Goal: Transaction & Acquisition: Purchase product/service

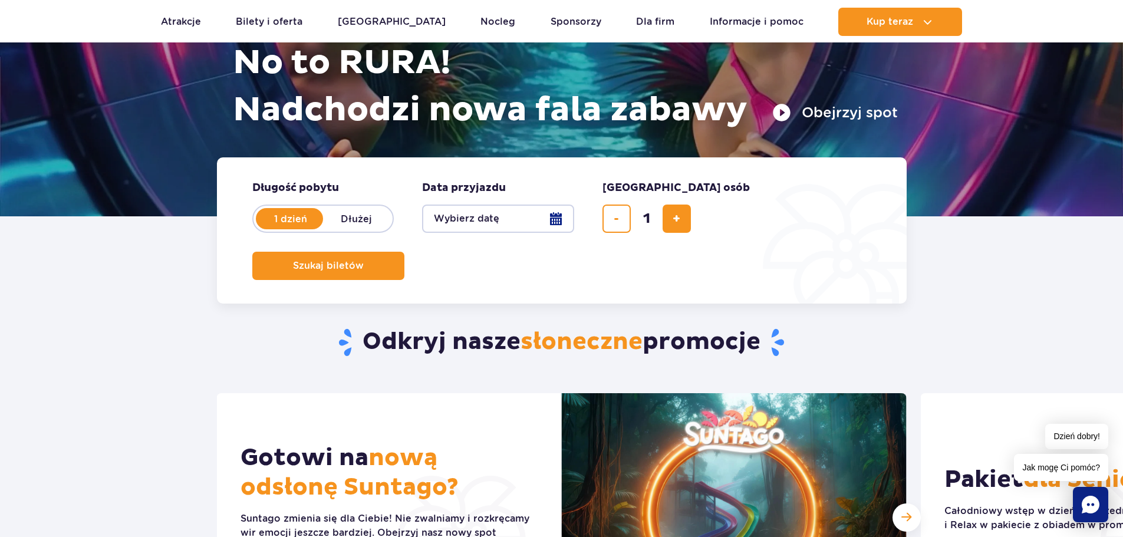
scroll to position [177, 0]
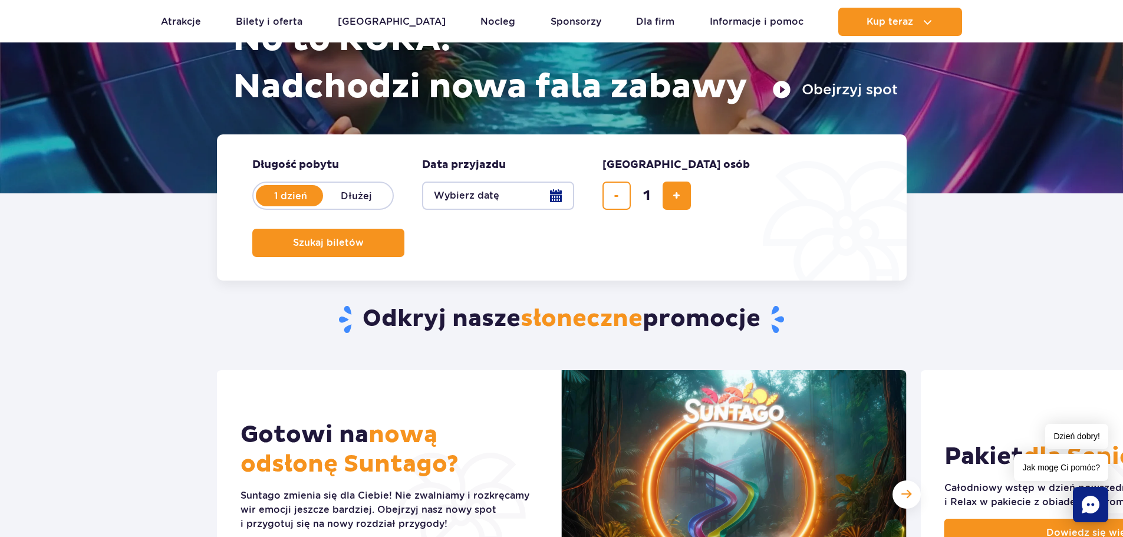
click at [553, 197] on button "Wybierz datę" at bounding box center [498, 196] width 152 height 28
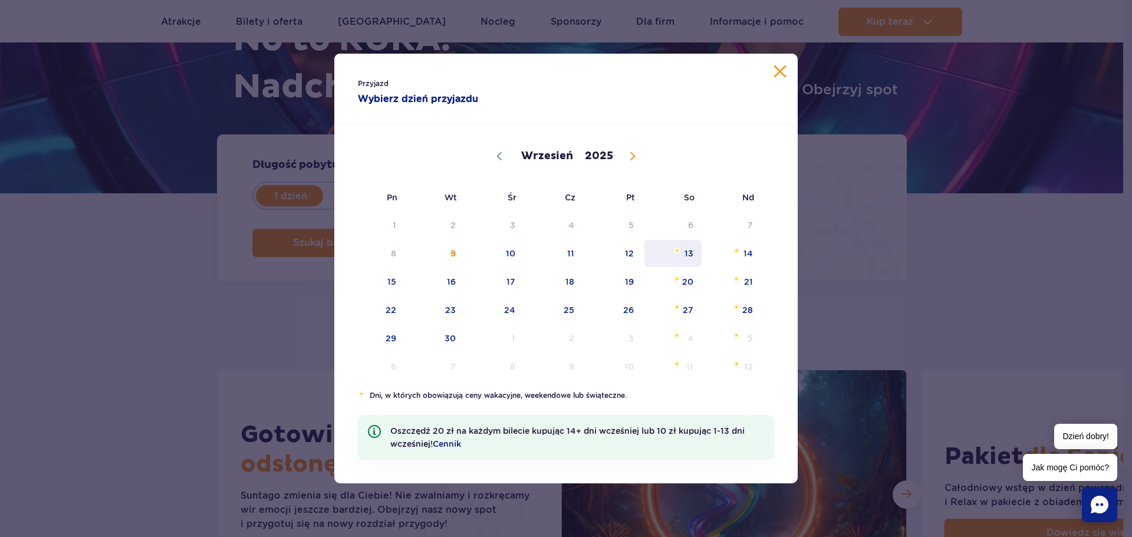
click at [682, 255] on span "13" at bounding box center [673, 253] width 60 height 27
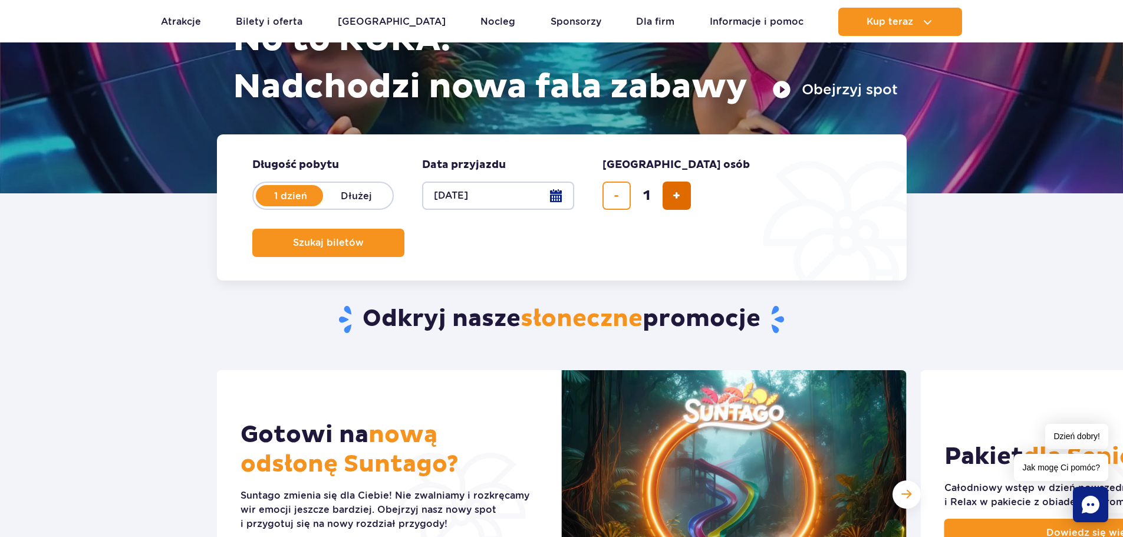
click at [671, 193] on button "dodaj bilet" at bounding box center [676, 196] width 28 height 28
click at [675, 196] on span "dodaj bilet" at bounding box center [676, 196] width 8 height 0
click at [550, 194] on button "[DATE]" at bounding box center [498, 196] width 152 height 28
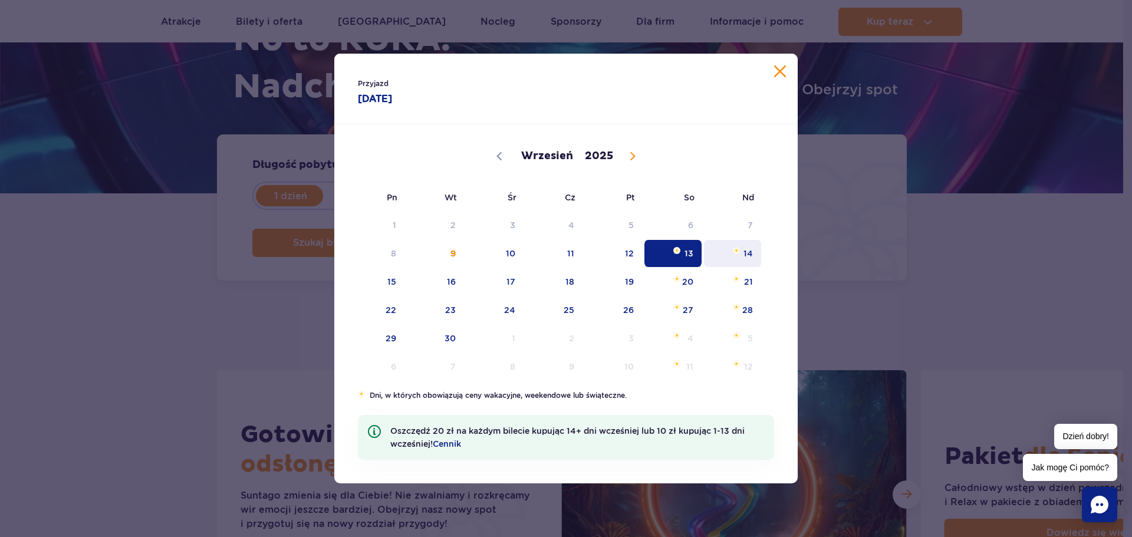
click at [730, 252] on span "14" at bounding box center [733, 253] width 60 height 27
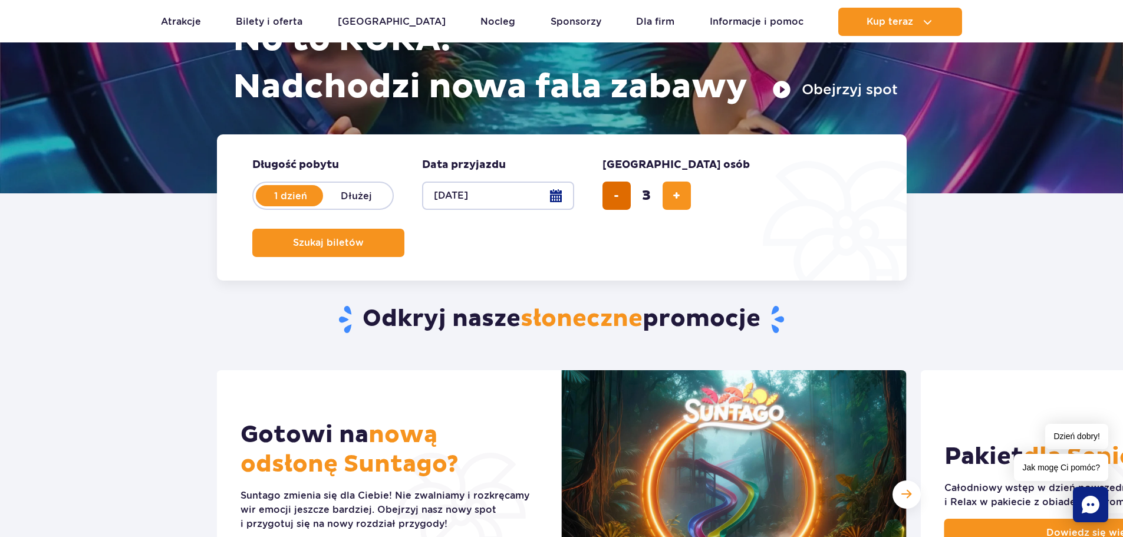
click at [605, 199] on button "usuń bilet" at bounding box center [616, 196] width 28 height 28
click at [676, 196] on span "dodaj bilet" at bounding box center [676, 196] width 8 height 0
type input "4"
click at [359, 238] on span "Szukaj biletów" at bounding box center [323, 243] width 71 height 11
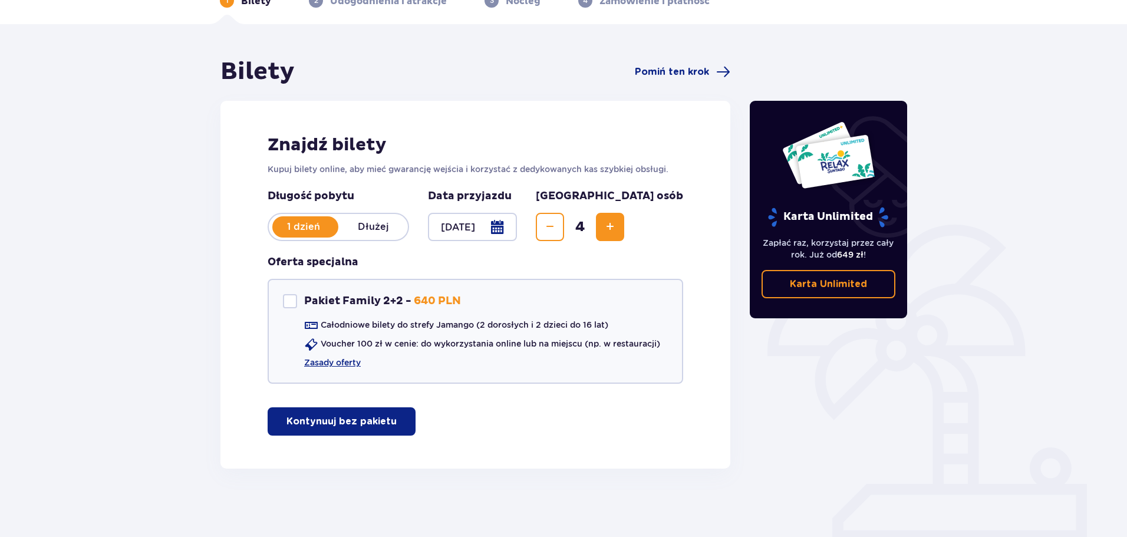
scroll to position [70, 0]
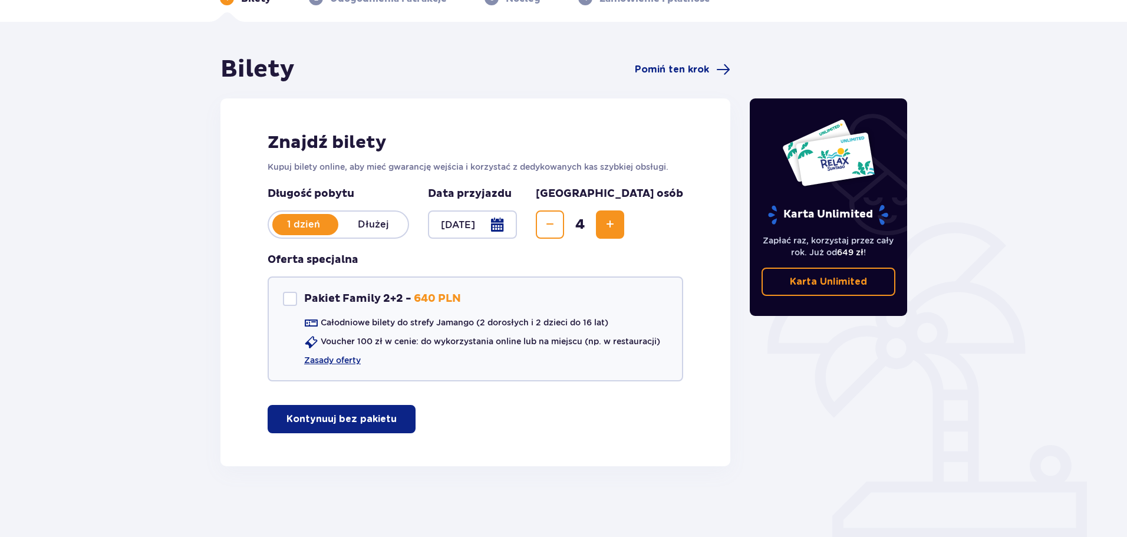
click at [354, 420] on p "Kontynuuj bez pakietu" at bounding box center [341, 419] width 110 height 13
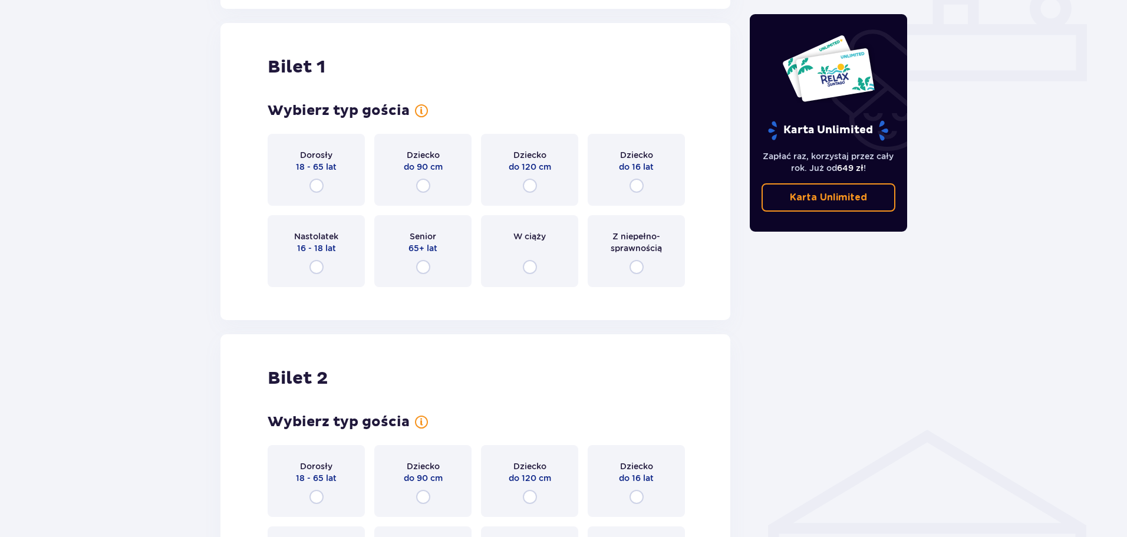
scroll to position [536, 0]
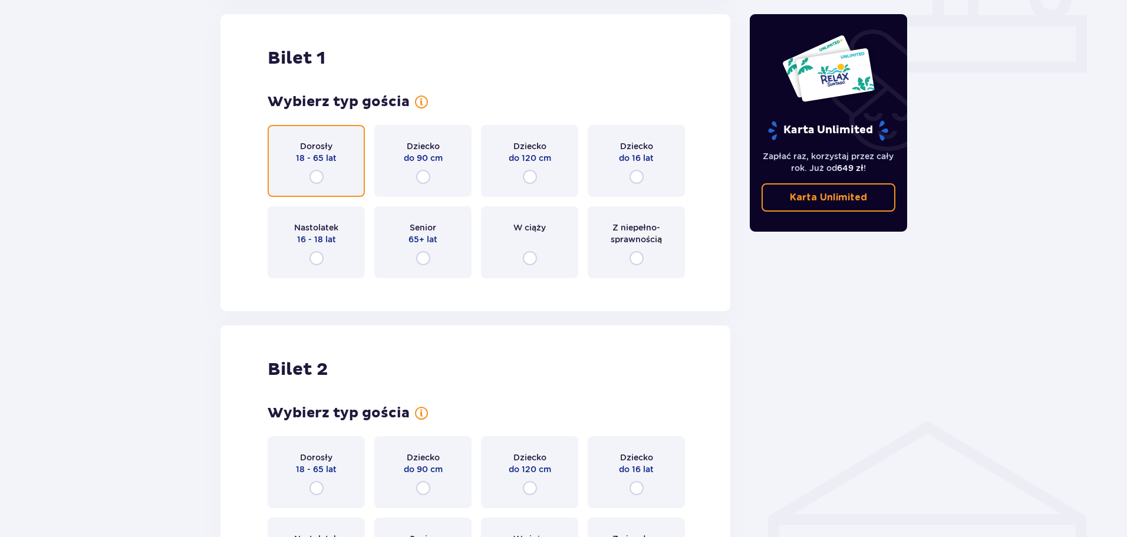
click at [321, 180] on input "radio" at bounding box center [316, 177] width 14 height 14
radio input "true"
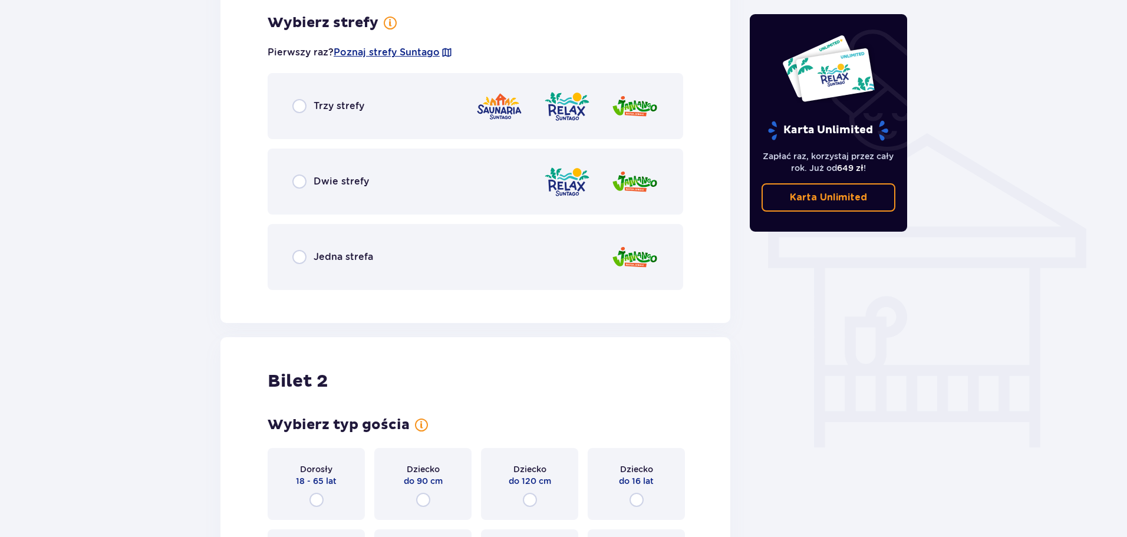
scroll to position [765, 0]
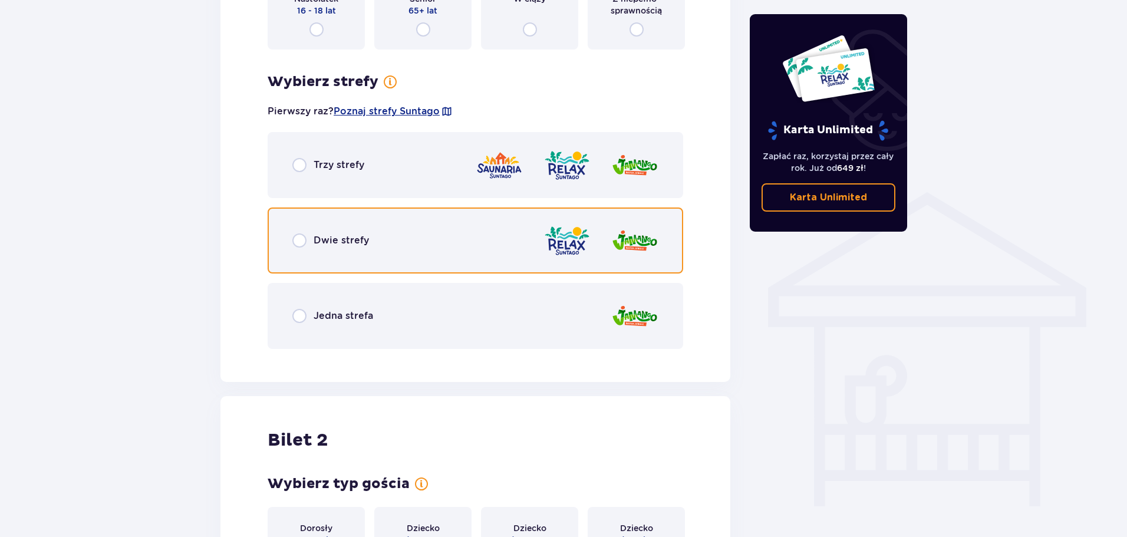
click at [298, 238] on input "radio" at bounding box center [299, 240] width 14 height 14
radio input "true"
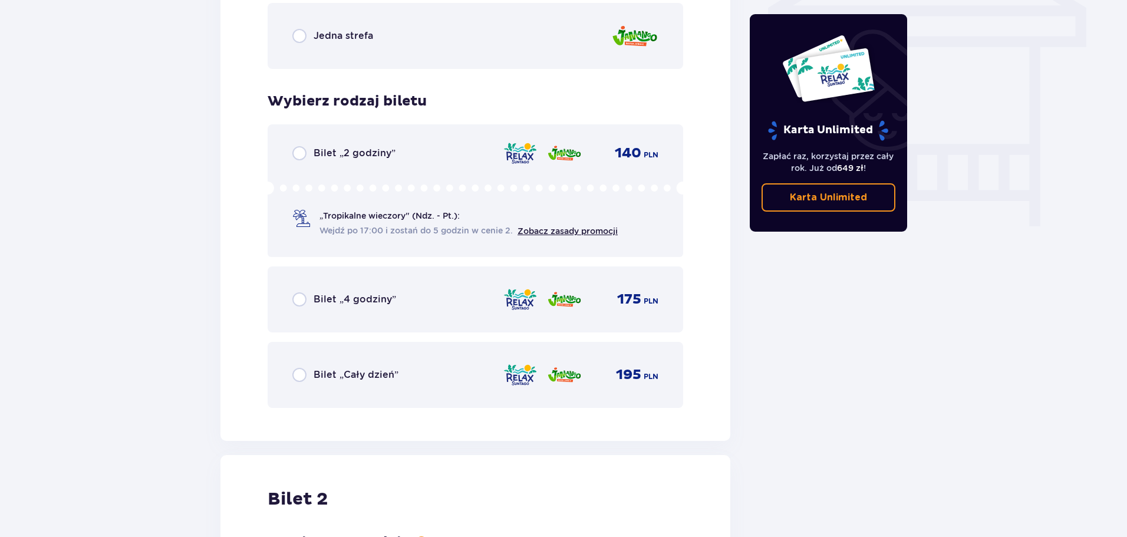
scroll to position [1005, 0]
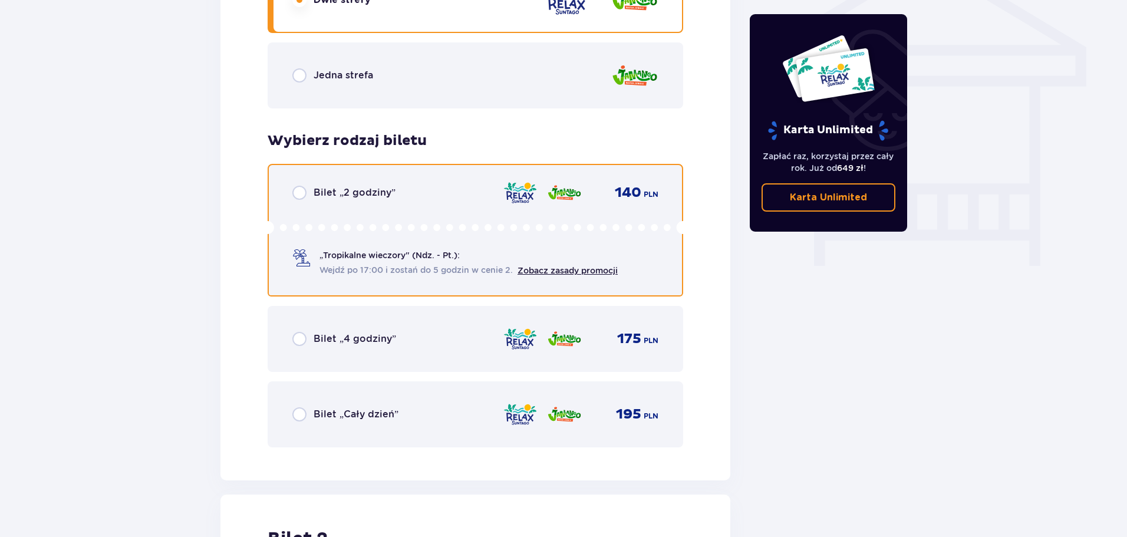
click at [301, 189] on input "radio" at bounding box center [299, 193] width 14 height 14
radio input "true"
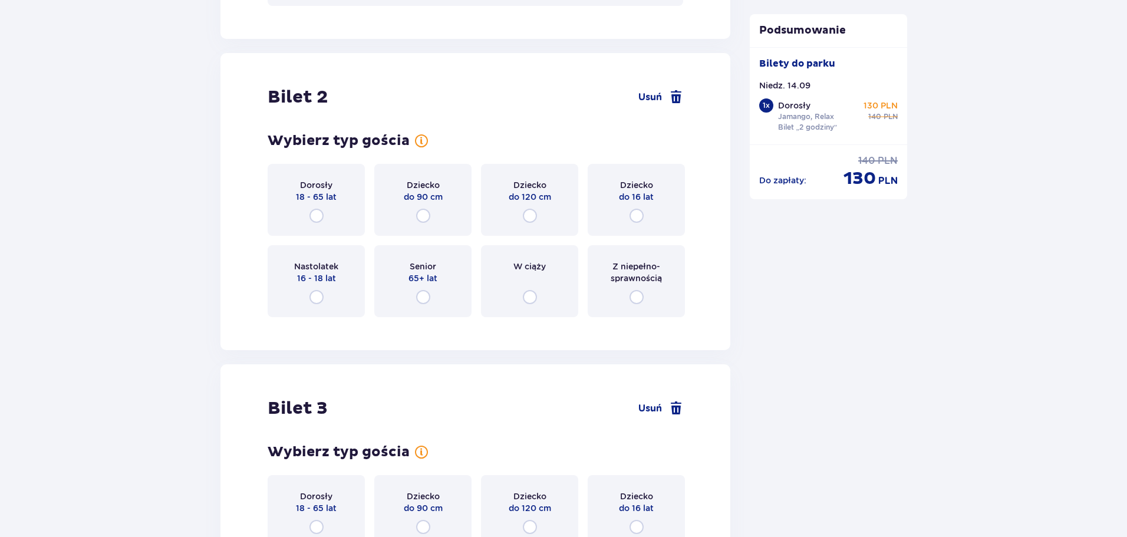
scroll to position [1486, 0]
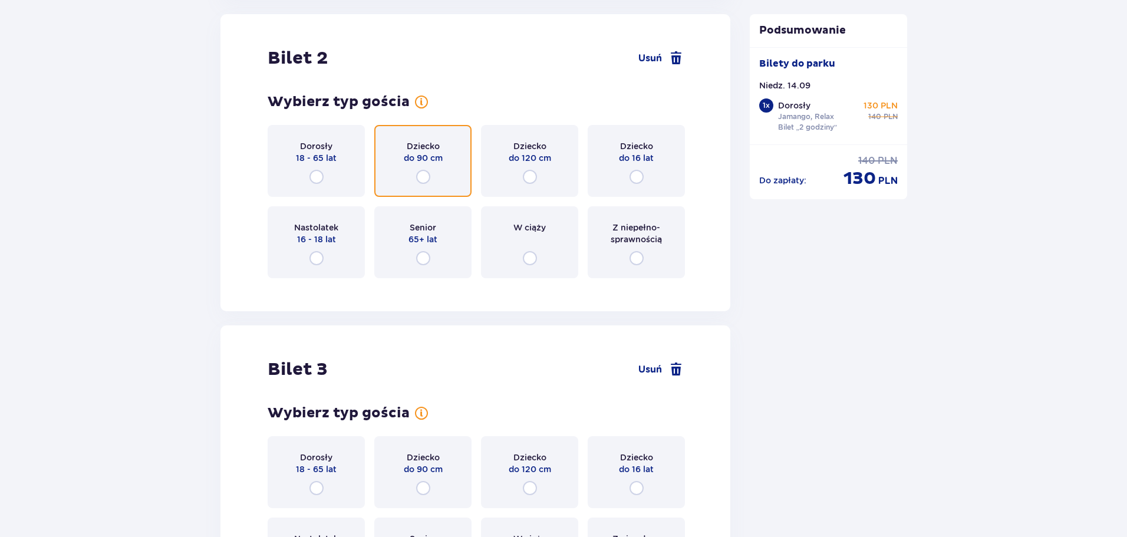
click at [425, 179] on input "radio" at bounding box center [423, 177] width 14 height 14
radio input "true"
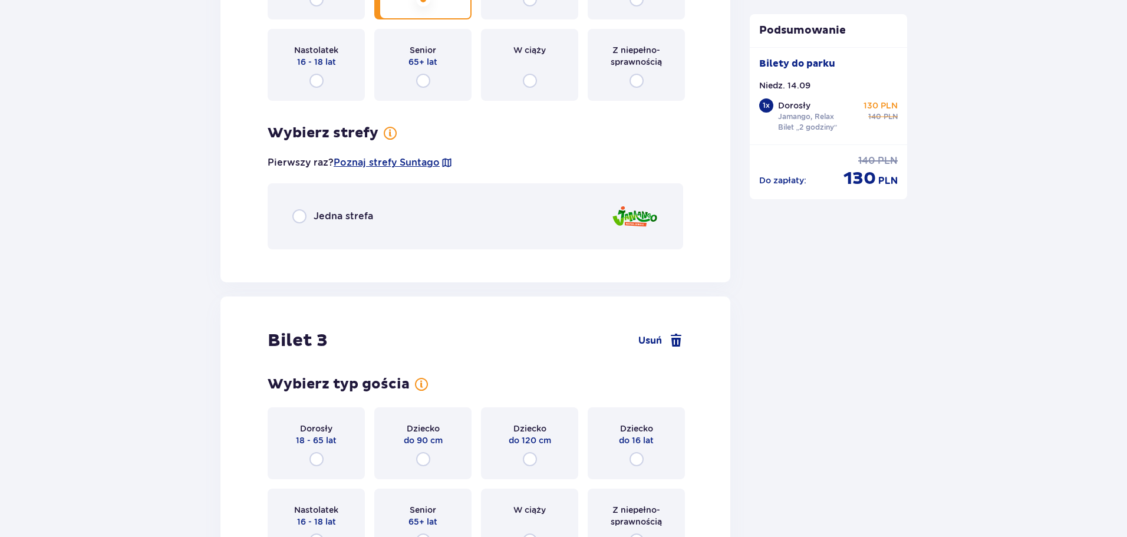
scroll to position [1656, 0]
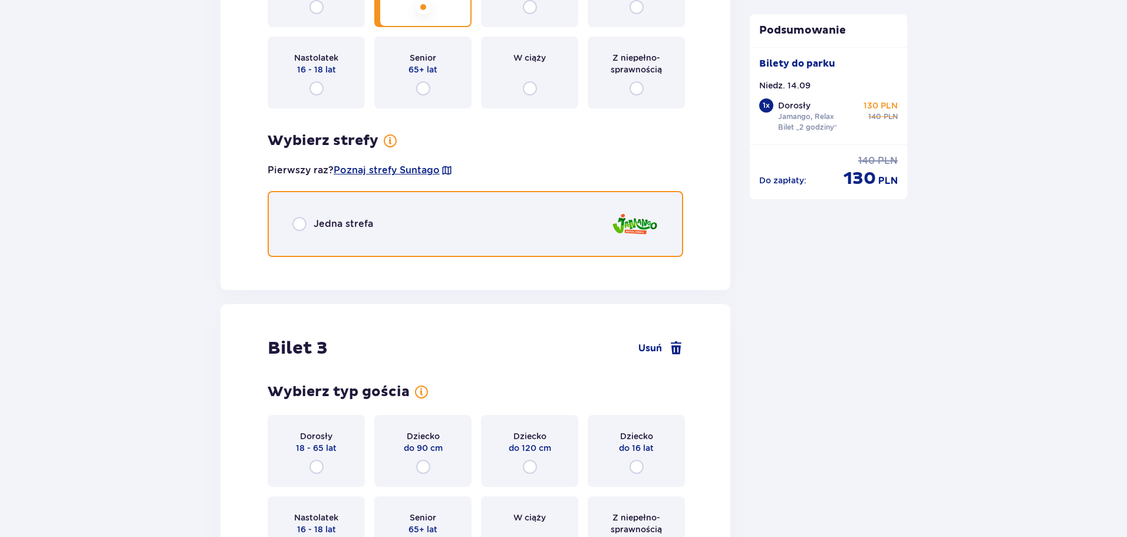
click at [299, 221] on input "radio" at bounding box center [299, 224] width 14 height 14
radio input "true"
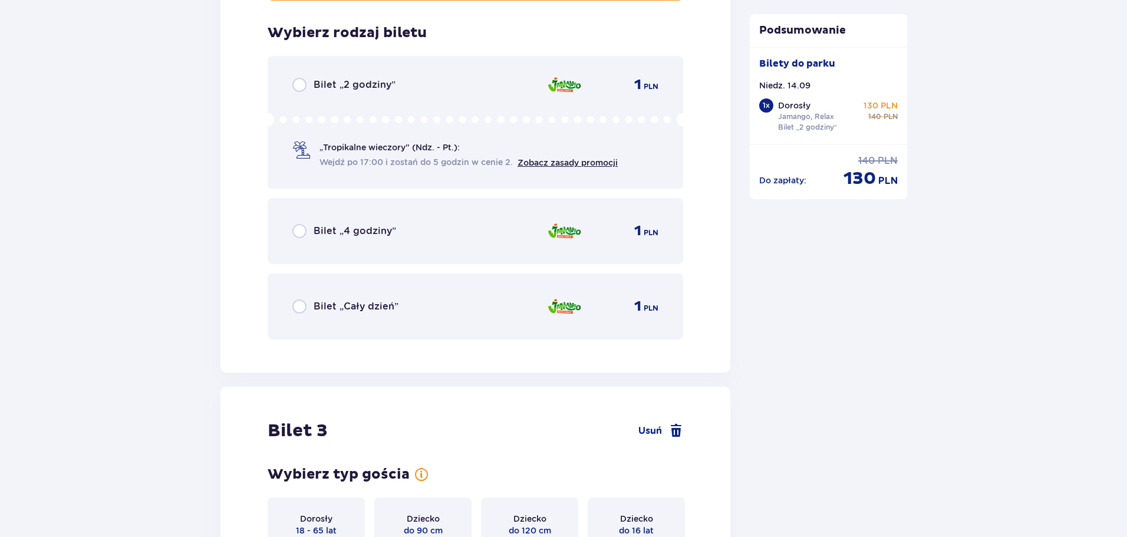
scroll to position [1922, 0]
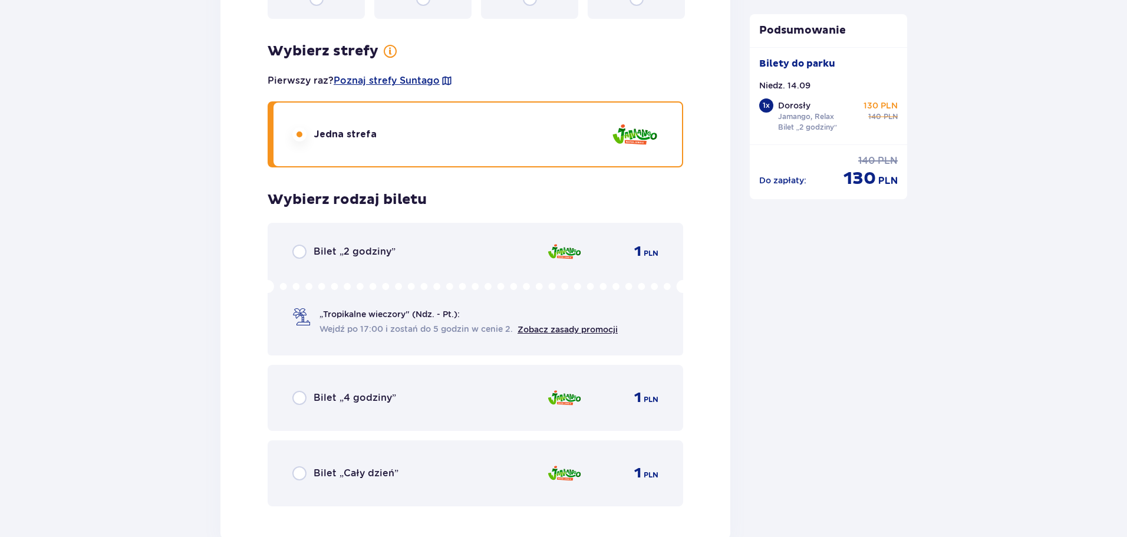
click at [306, 249] on div "Bilet „2 godziny”" at bounding box center [343, 252] width 103 height 14
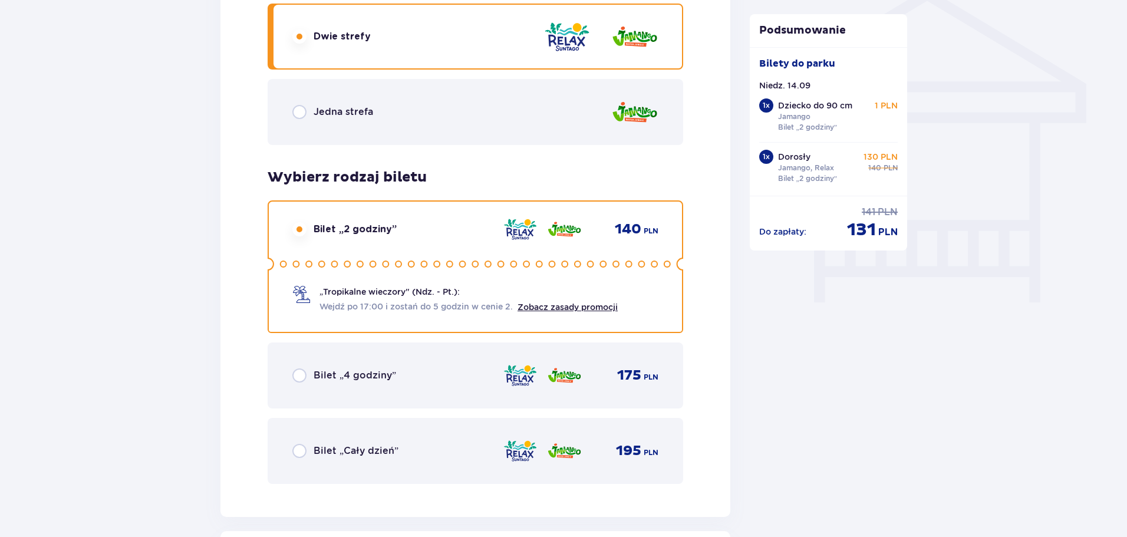
scroll to position [811, 0]
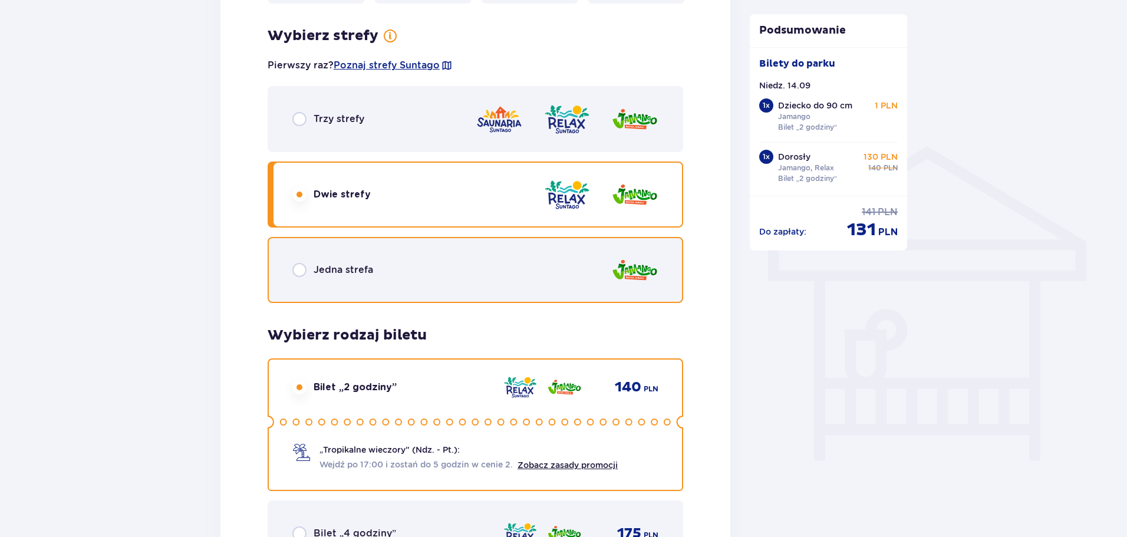
click at [305, 269] on input "radio" at bounding box center [299, 270] width 14 height 14
radio input "true"
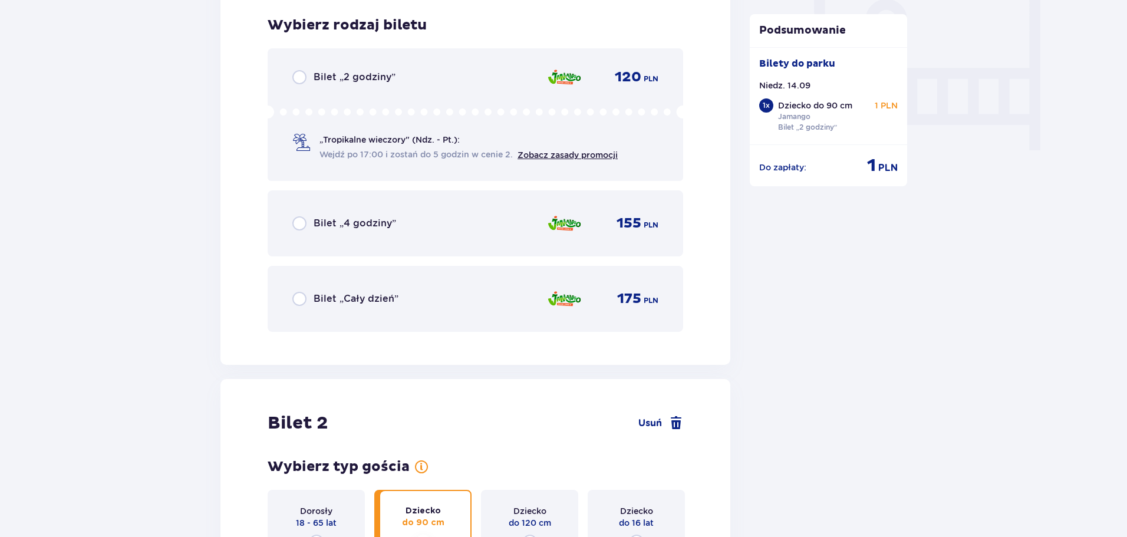
scroll to position [1123, 0]
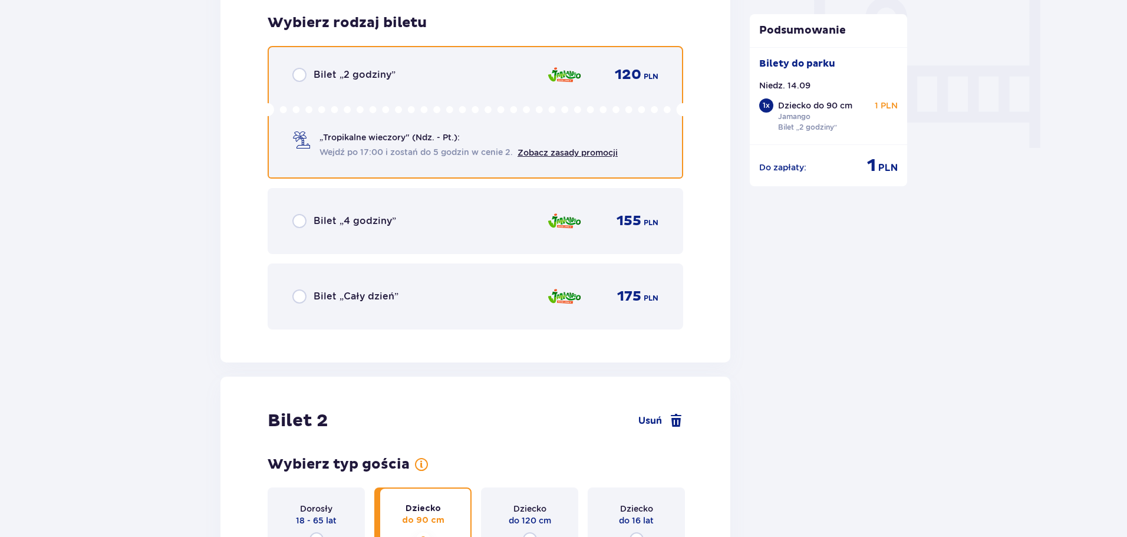
click at [301, 77] on input "radio" at bounding box center [299, 75] width 14 height 14
radio input "true"
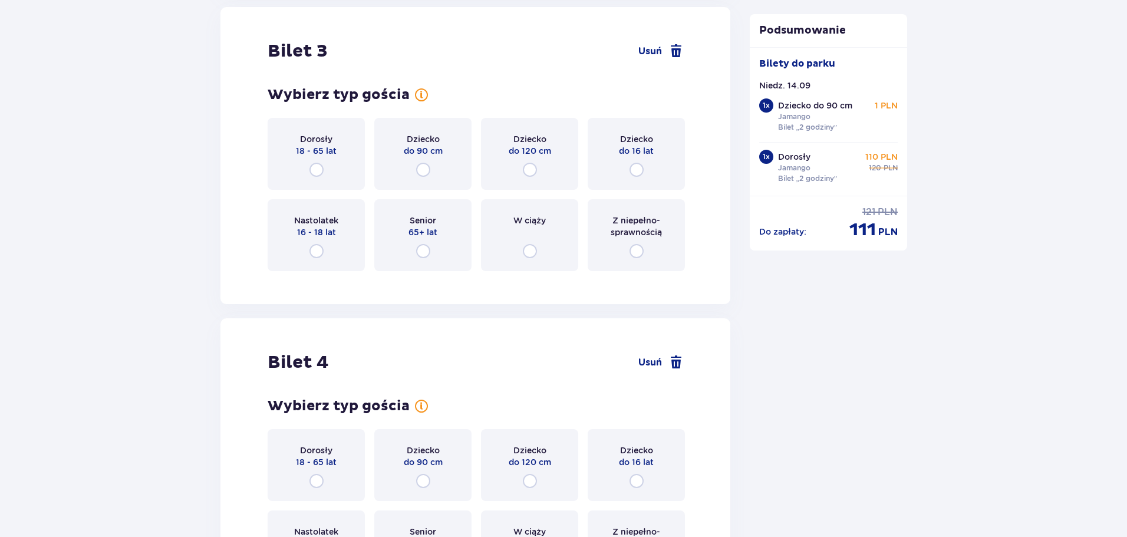
scroll to position [2225, 0]
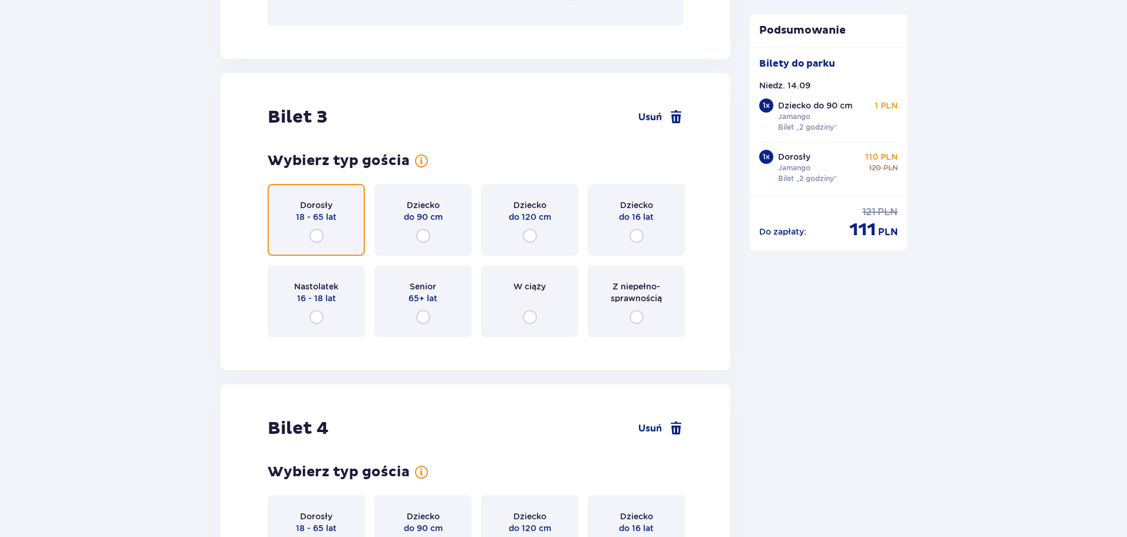
click at [316, 238] on input "radio" at bounding box center [316, 236] width 14 height 14
radio input "true"
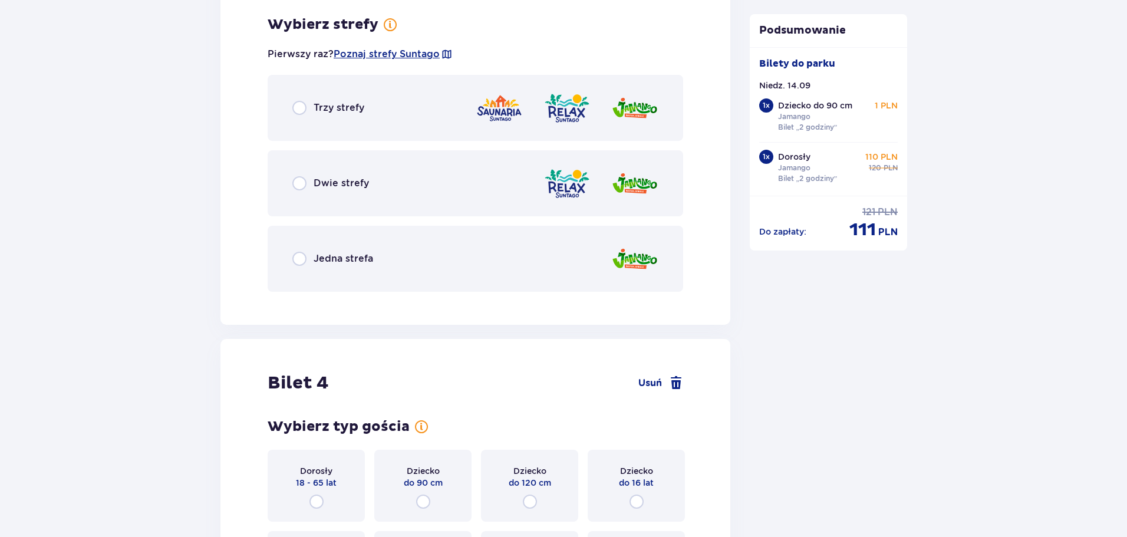
scroll to position [2572, 0]
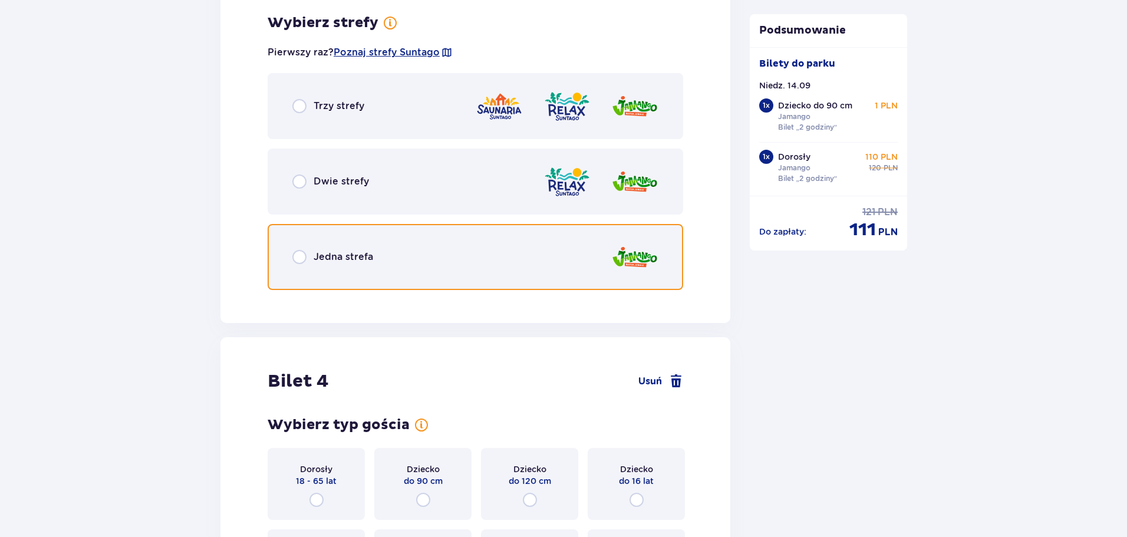
click at [305, 256] on input "radio" at bounding box center [299, 257] width 14 height 14
radio input "true"
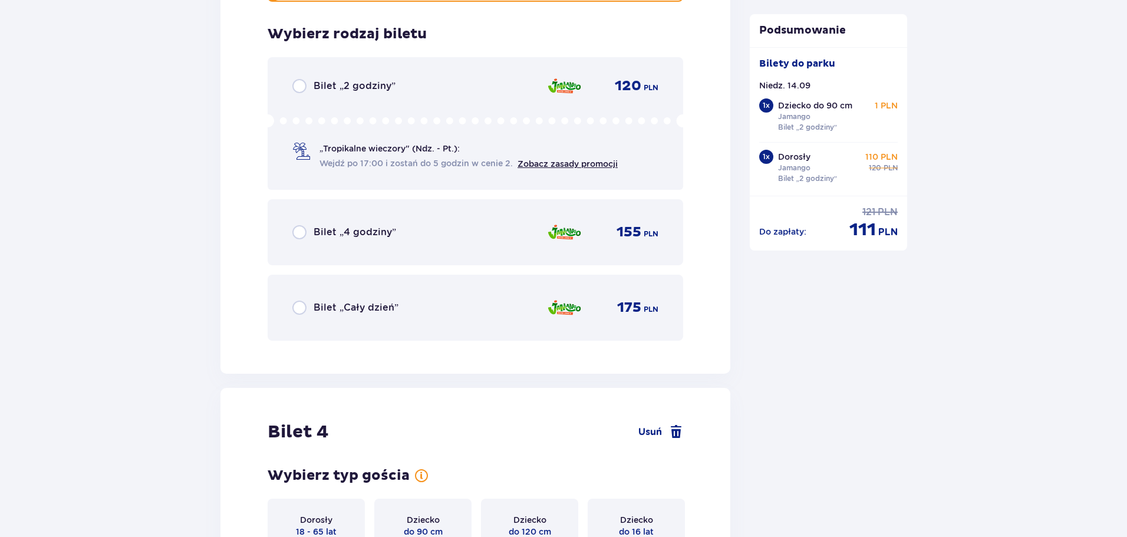
scroll to position [2871, 0]
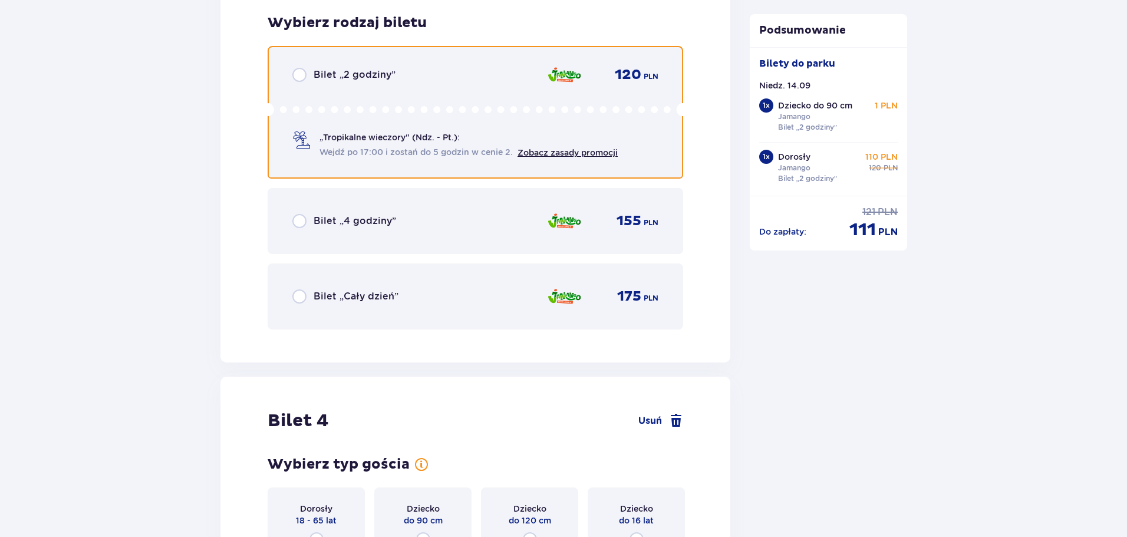
click at [297, 73] on input "radio" at bounding box center [299, 75] width 14 height 14
radio input "true"
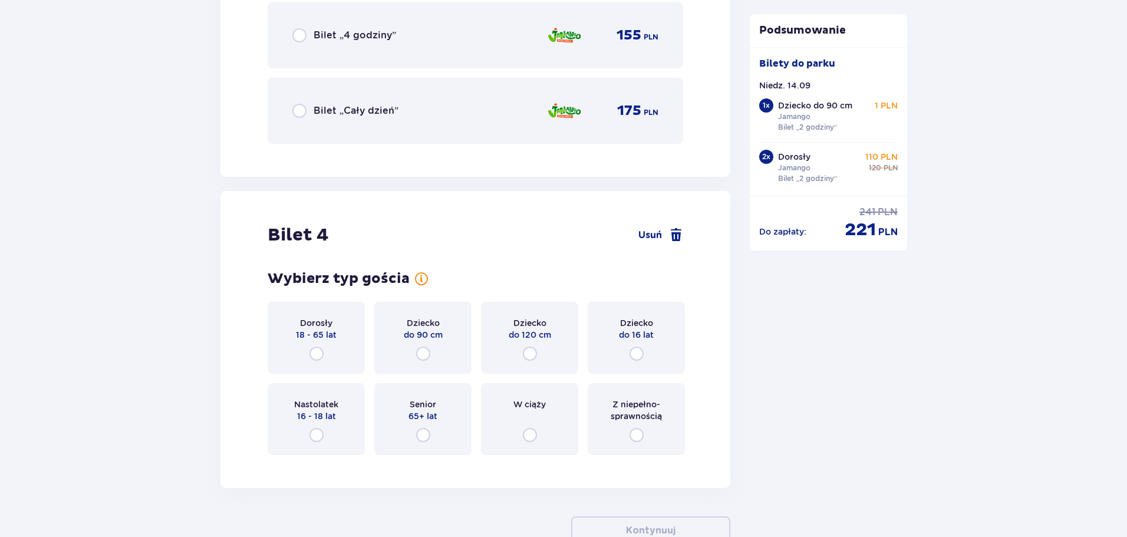
scroll to position [3135, 0]
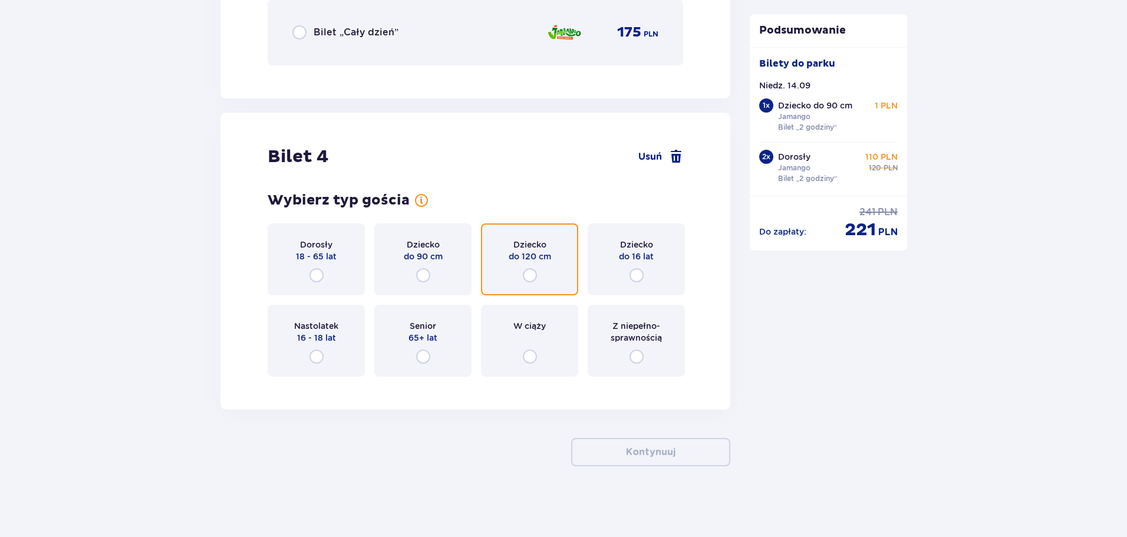
click at [530, 274] on input "radio" at bounding box center [530, 275] width 14 height 14
radio input "true"
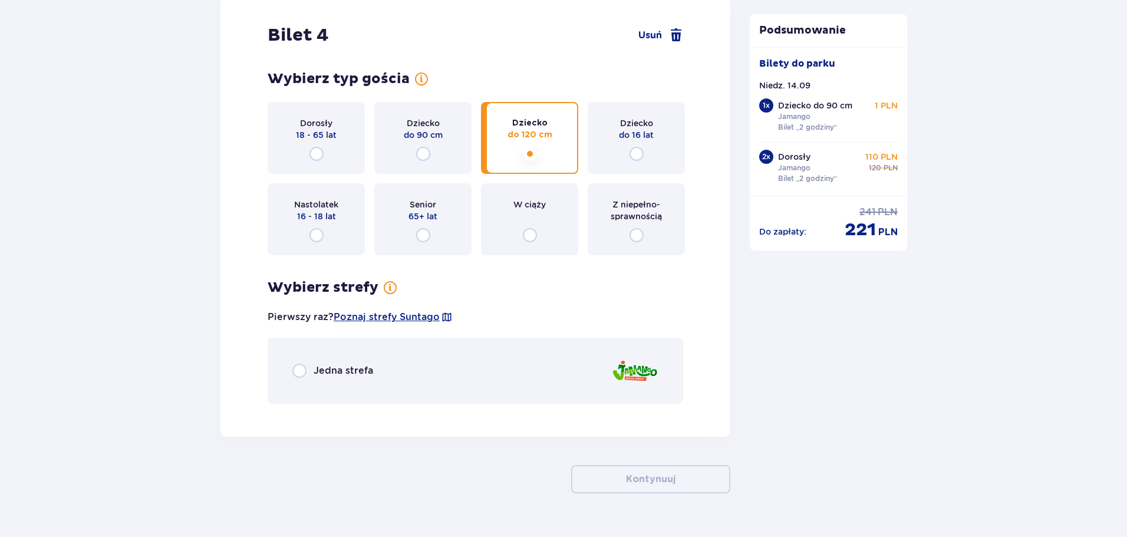
scroll to position [3284, 0]
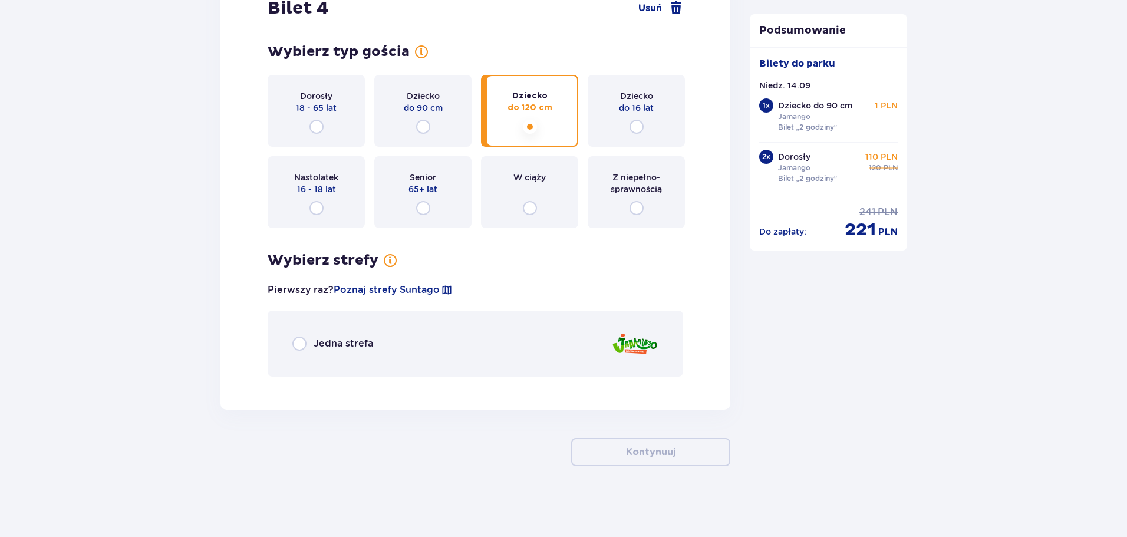
click at [308, 345] on div "Jedna strefa" at bounding box center [332, 344] width 81 height 14
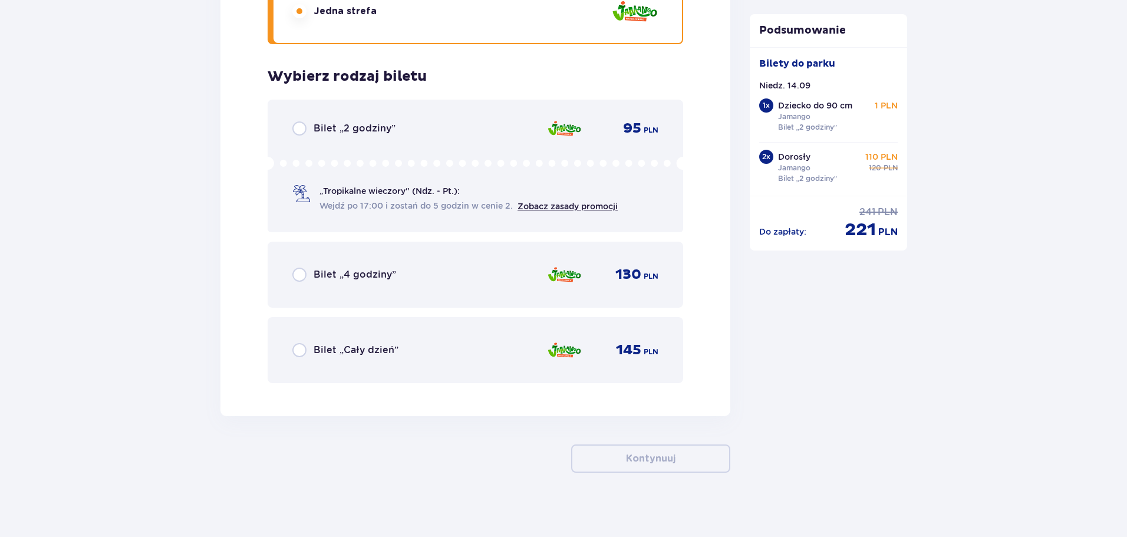
scroll to position [3623, 0]
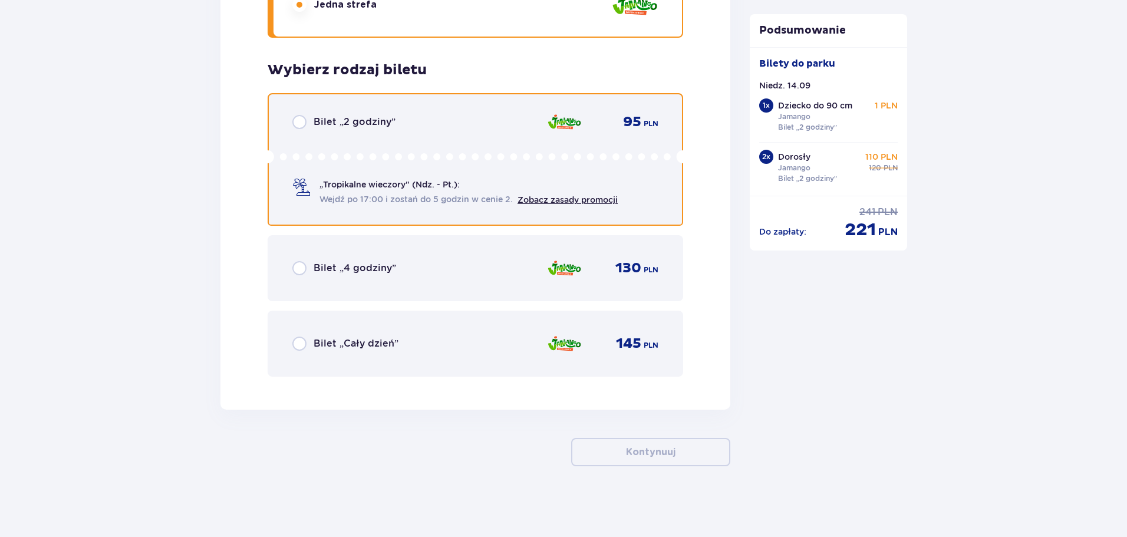
click at [296, 123] on input "radio" at bounding box center [299, 122] width 14 height 14
radio input "true"
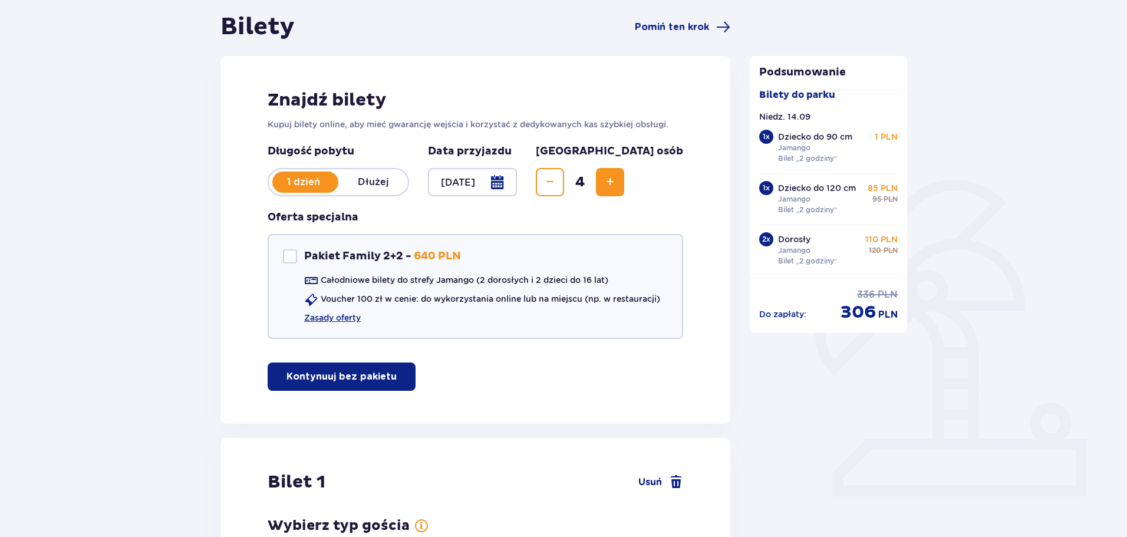
scroll to position [0, 0]
